Goal: Transaction & Acquisition: Purchase product/service

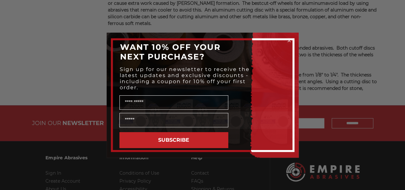
scroll to position [888, 0]
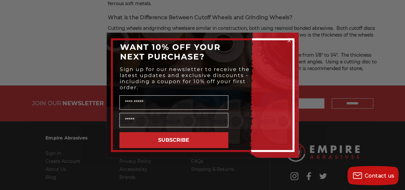
click at [287, 40] on circle "Close dialog" at bounding box center [289, 40] width 6 height 6
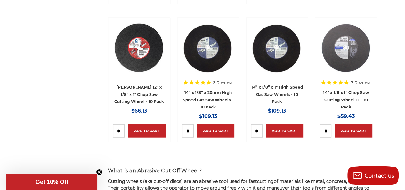
scroll to position [1238, 0]
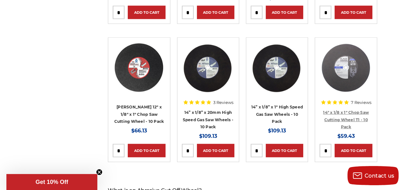
click at [339, 110] on link "14" x 1/8 x 1" Chop Saw Cutting Wheel T1 - 10 Pack" at bounding box center [346, 119] width 46 height 19
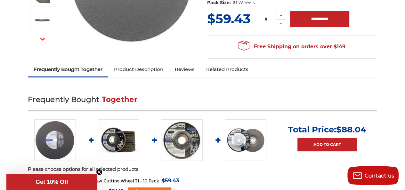
scroll to position [160, 0]
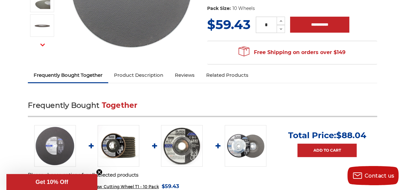
click at [184, 75] on link "Reviews" at bounding box center [184, 75] width 31 height 14
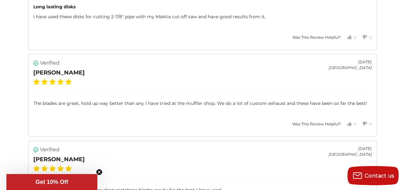
scroll to position [1060, 0]
